Goal: Task Accomplishment & Management: Manage account settings

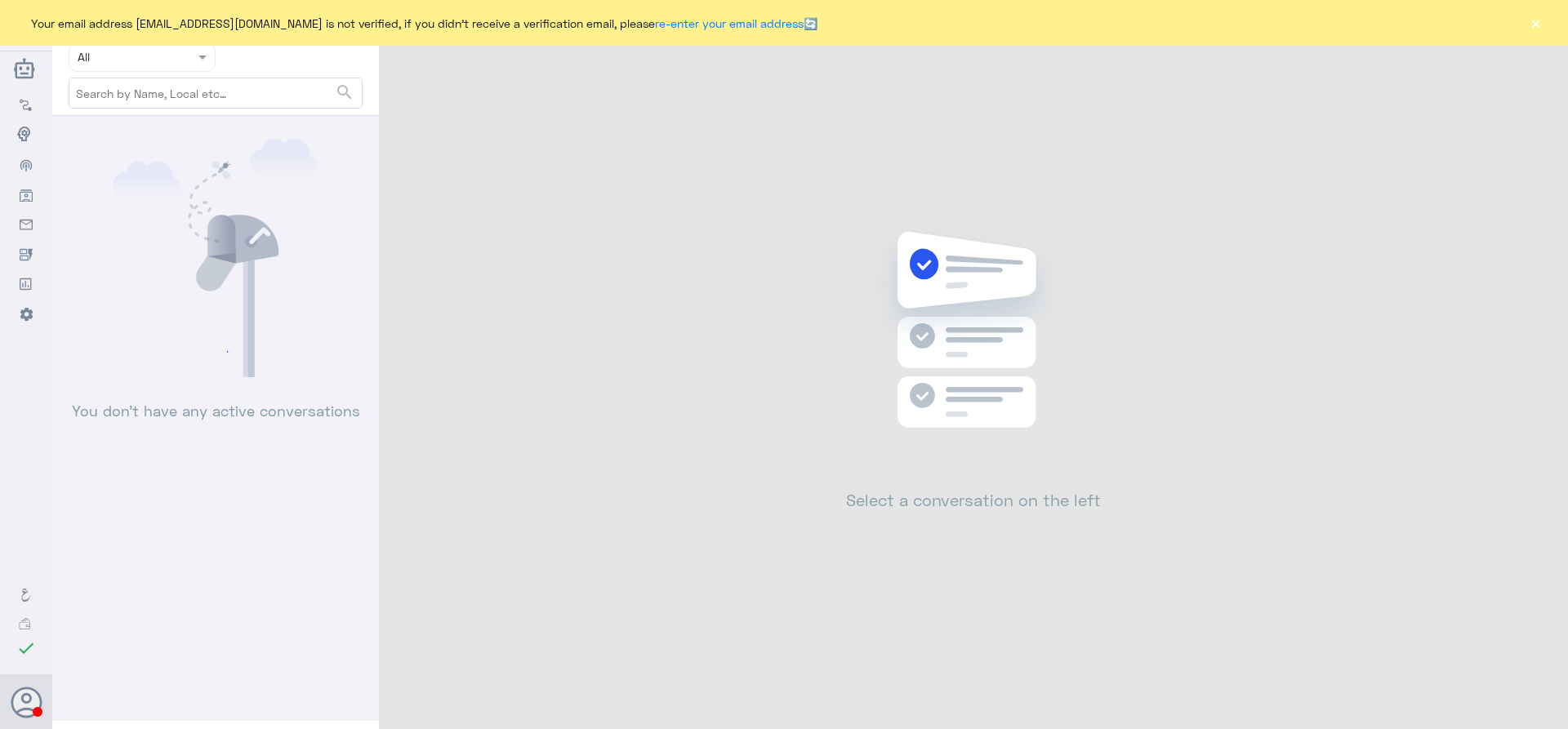
click at [1536, 28] on button "×" at bounding box center [1535, 23] width 16 height 16
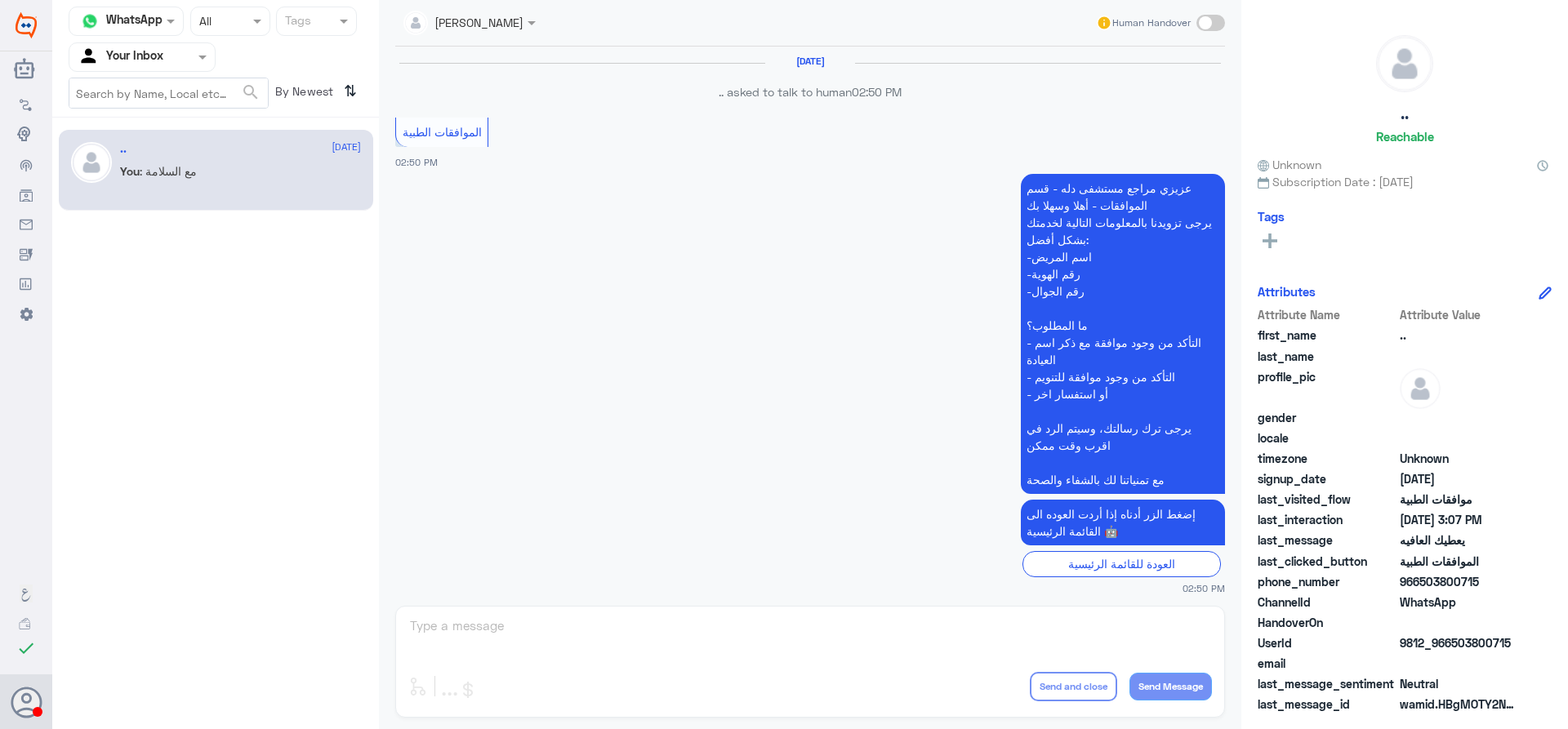
scroll to position [868, 0]
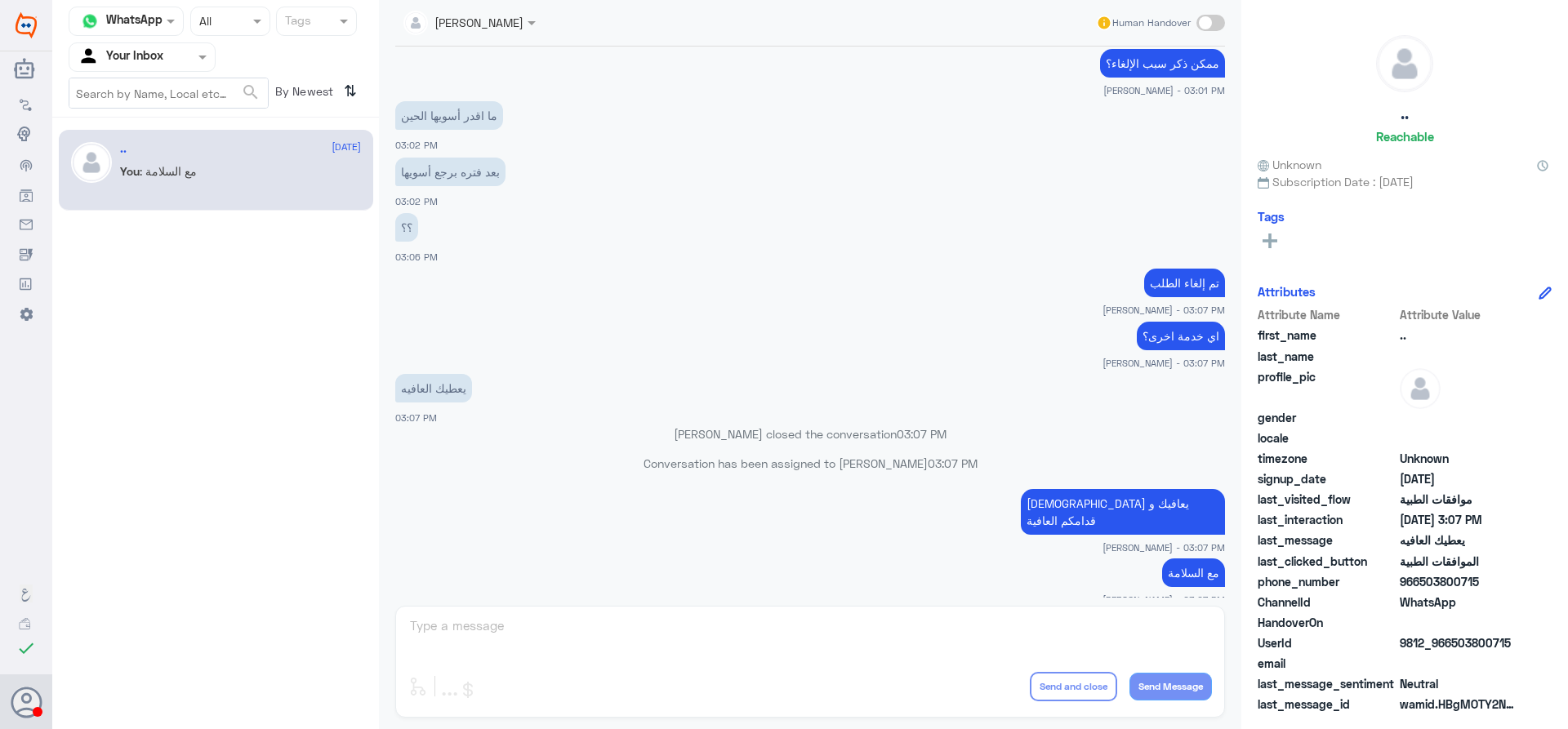
click at [134, 46] on div "Your Inbox" at bounding box center [119, 57] width 86 height 24
click at [165, 191] on div "Your Team" at bounding box center [142, 204] width 147 height 38
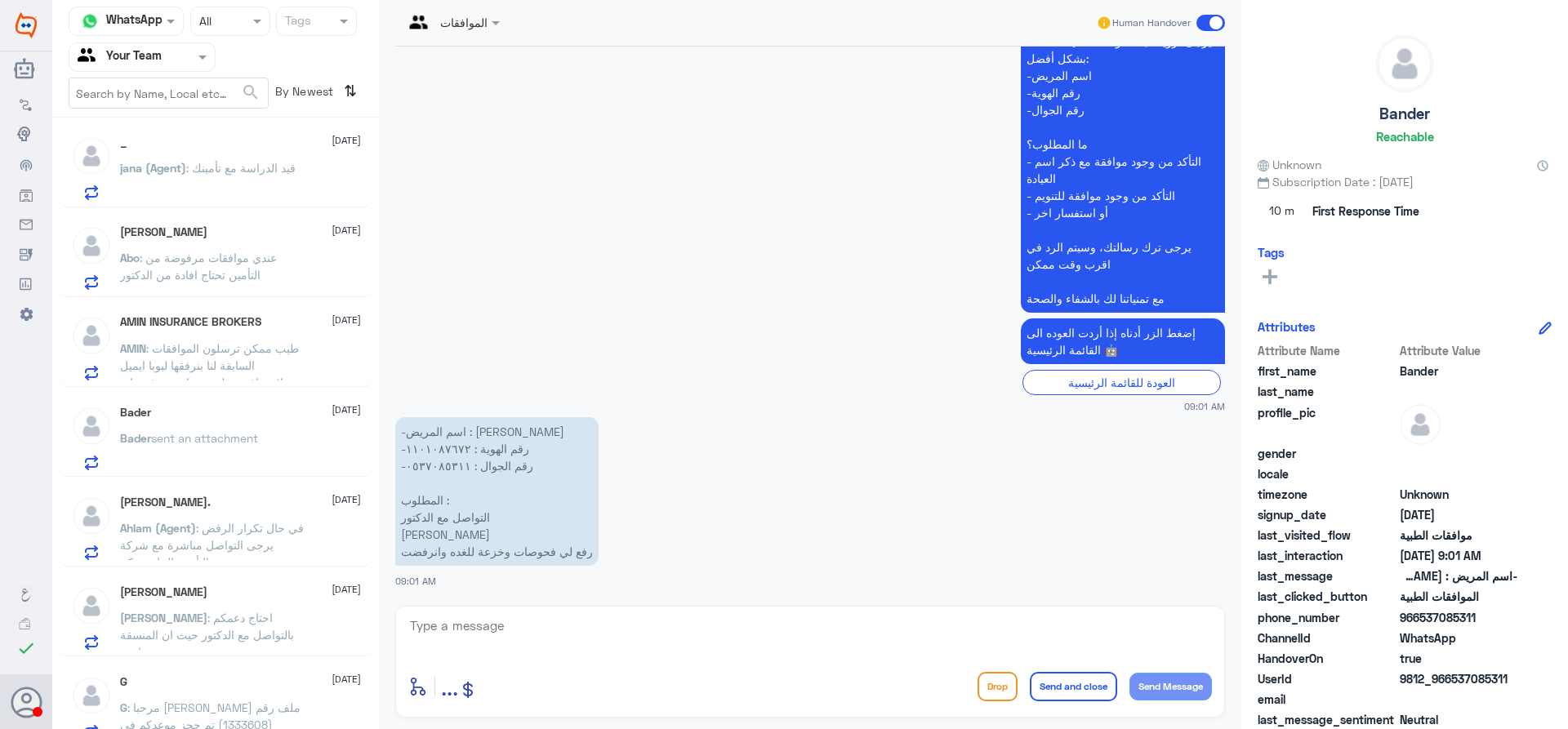
scroll to position [2630, 0]
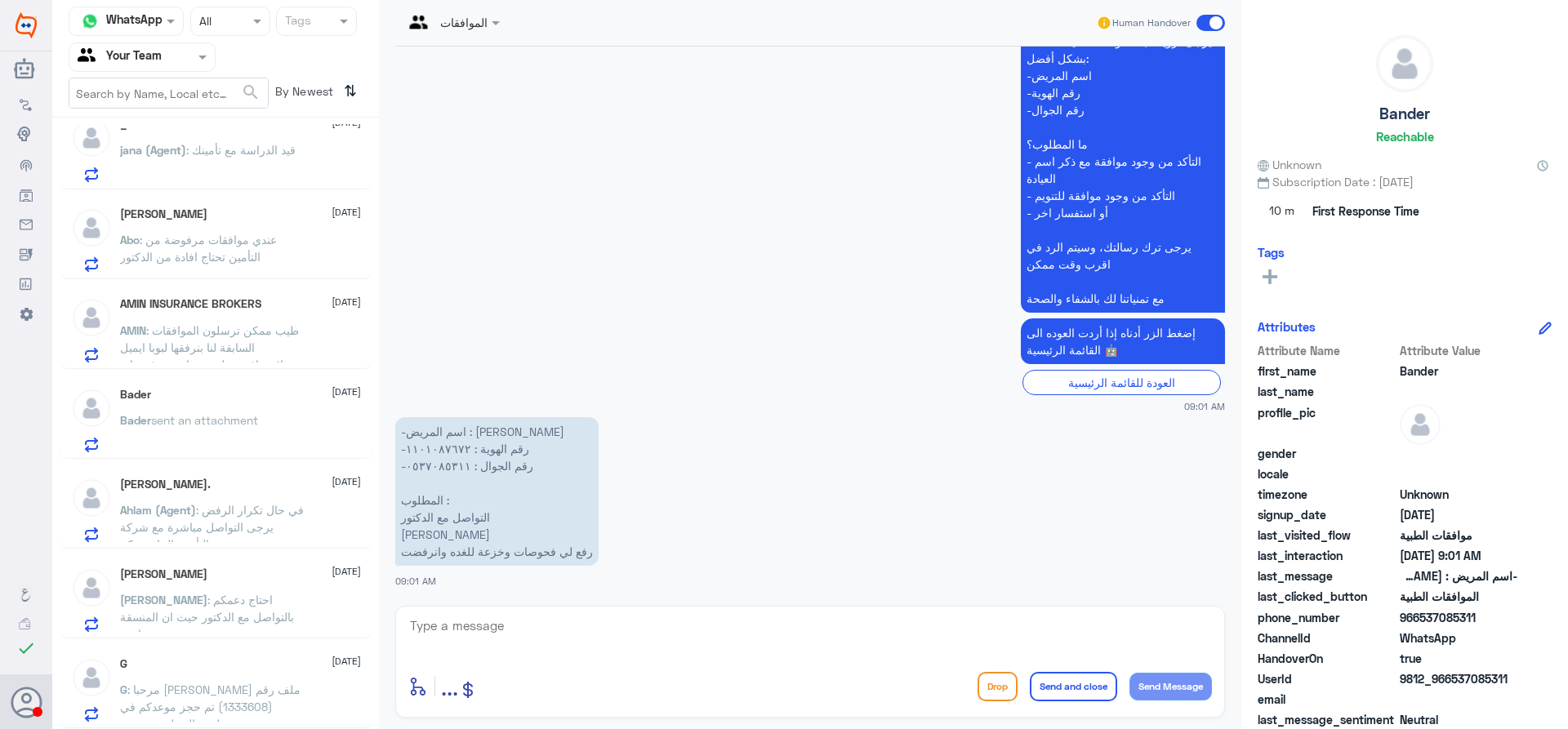
click at [274, 685] on p "G : مرحبا [PERSON_NAME] ملف رقم (1333608) تم حجز موعدكم في مستشفى دلـه - النخيل…" at bounding box center [212, 701] width 183 height 40
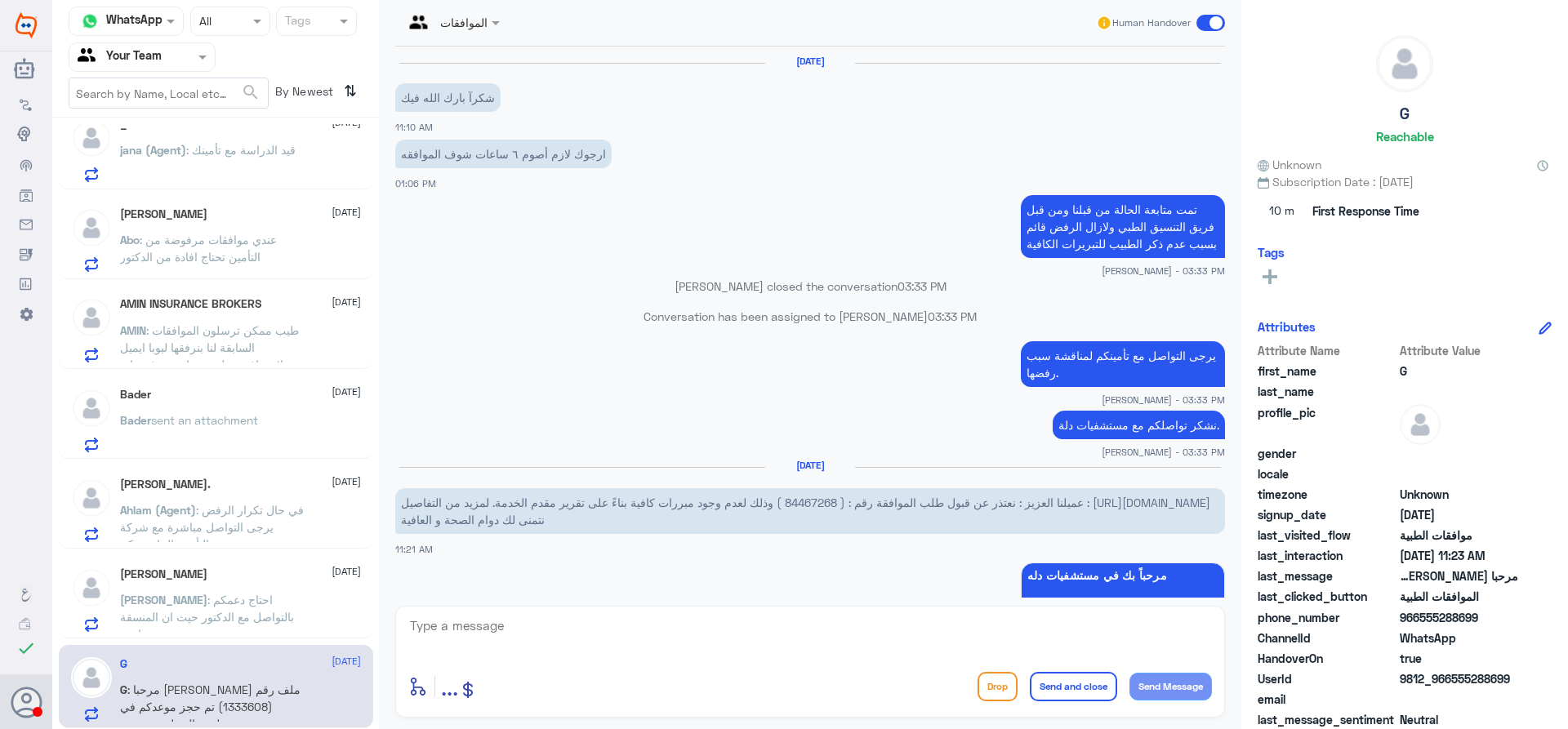
scroll to position [1471, 0]
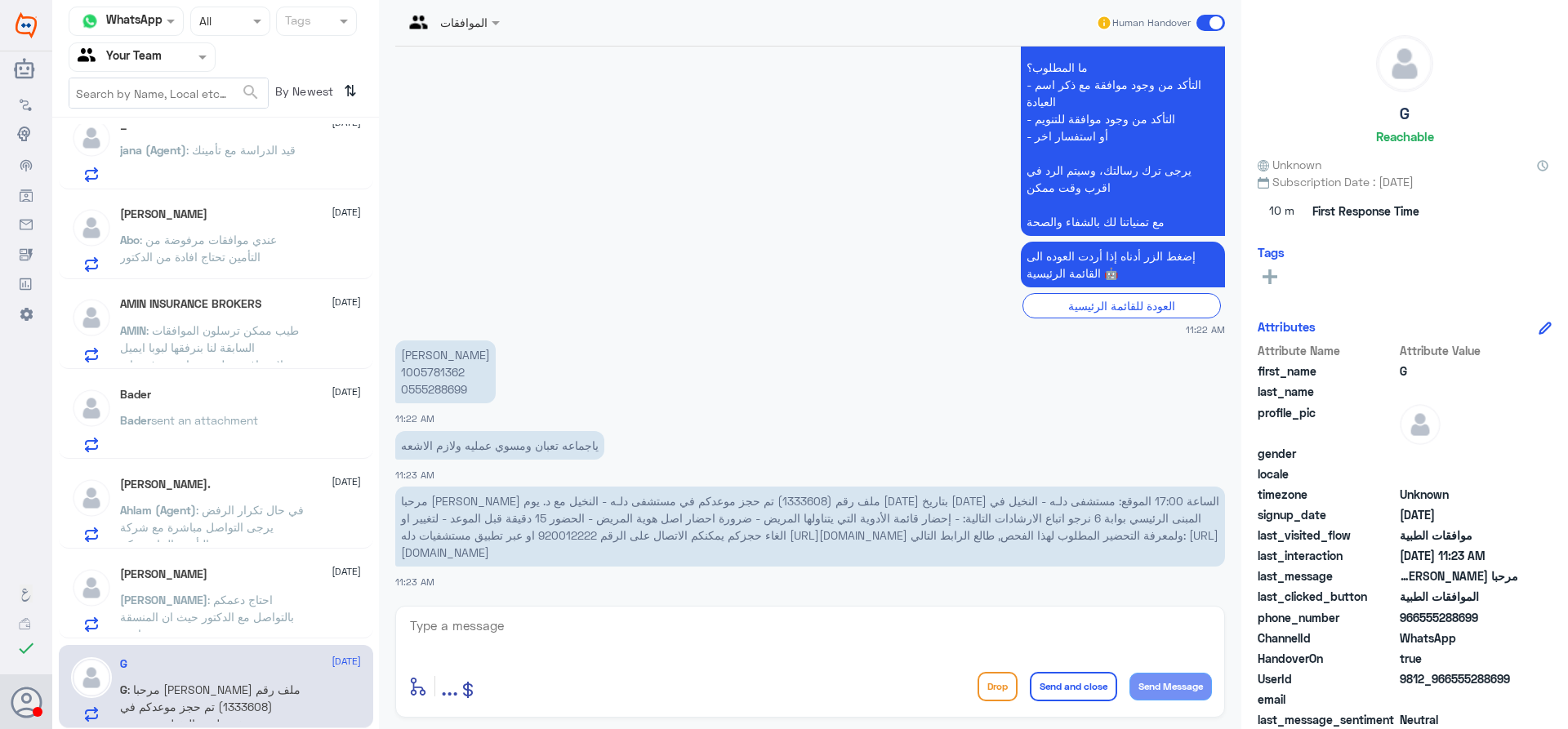
click at [1057, 499] on span "مرحبا [PERSON_NAME] ملف رقم (1333608) تم حجز موعدكم في مستشفى دلـه - النخيل مع …" at bounding box center [810, 526] width 818 height 65
copy span "1333608"
